Goal: Information Seeking & Learning: Learn about a topic

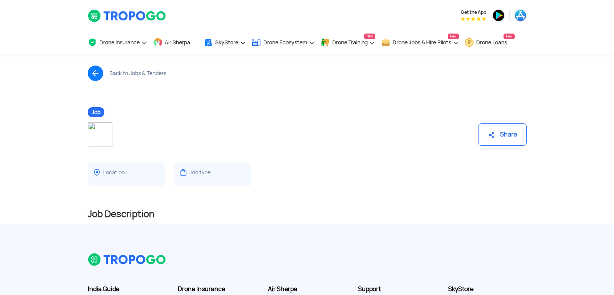
click at [106, 131] on img at bounding box center [100, 134] width 25 height 25
click at [332, 120] on div "Share" at bounding box center [307, 131] width 451 height 31
click at [490, 134] on img at bounding box center [492, 135] width 8 height 8
